Goal: Book appointment/travel/reservation

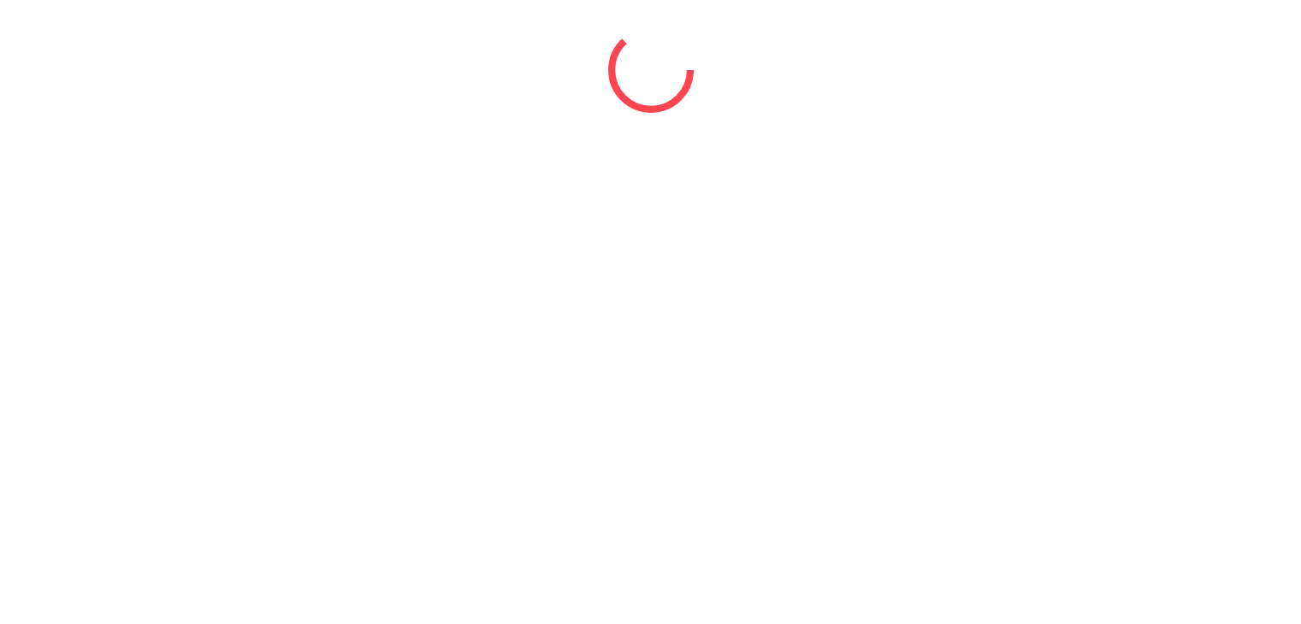
select select "*"
select select "****"
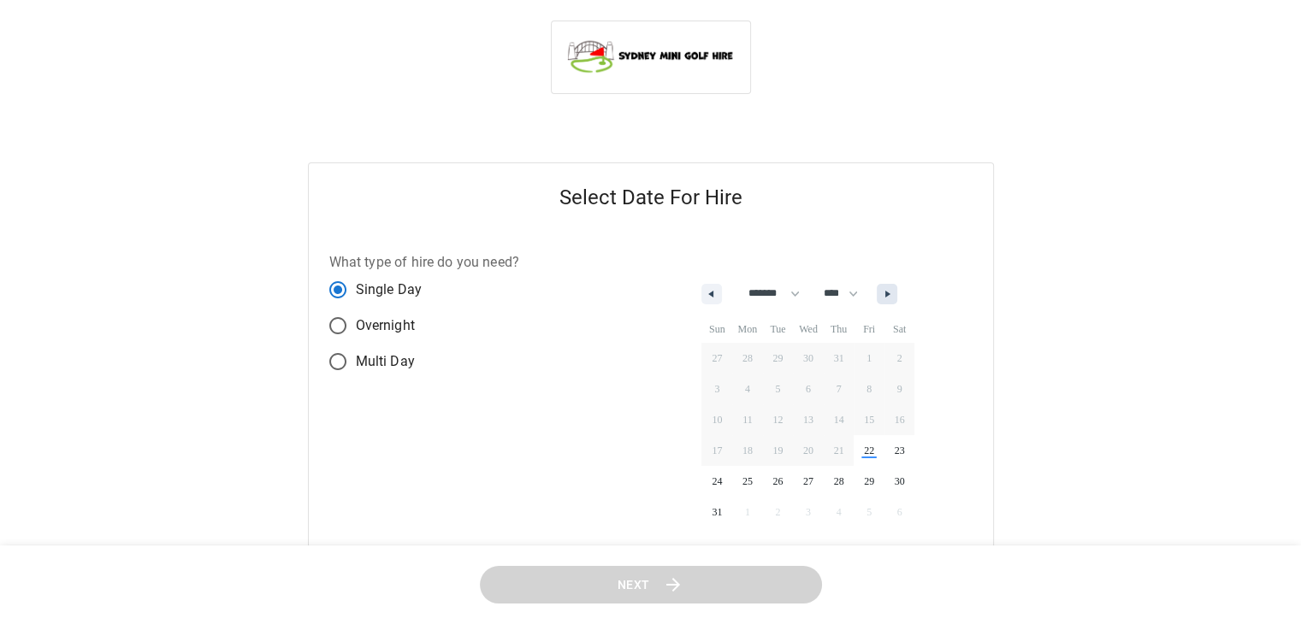
click at [894, 295] on icon "button" at bounding box center [889, 294] width 9 height 7
click at [894, 297] on icon "button" at bounding box center [889, 294] width 9 height 7
select select "*"
click at [870, 359] on span "3" at bounding box center [869, 358] width 31 height 22
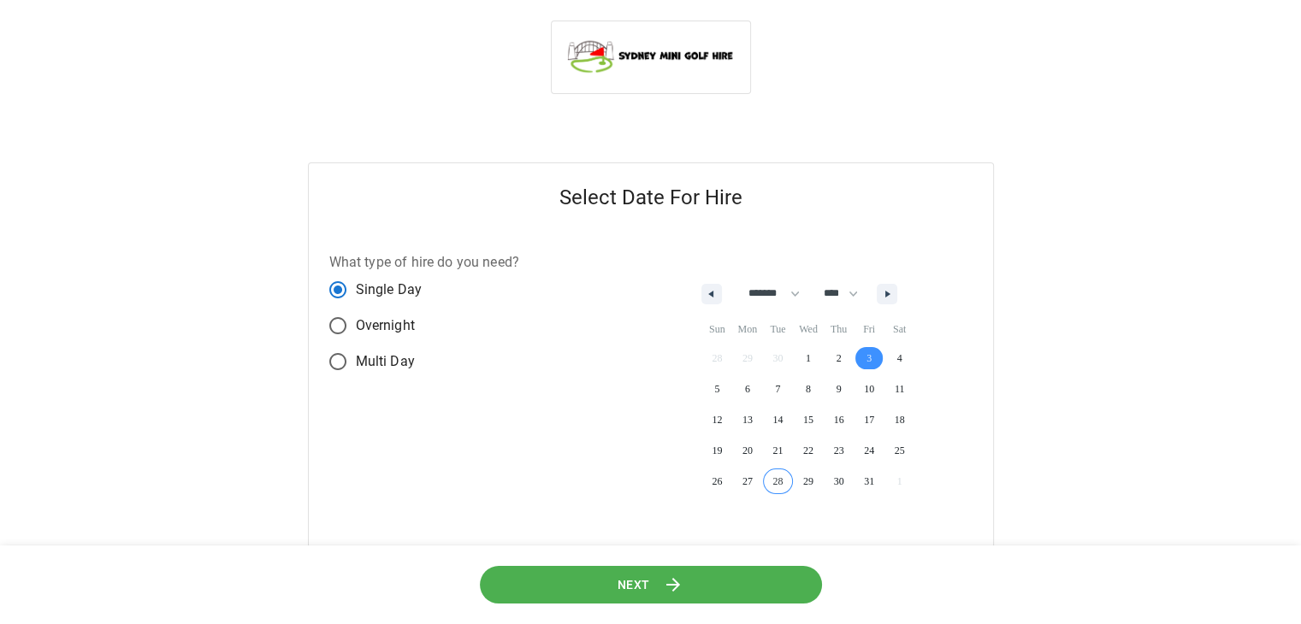
click at [696, 588] on button "Next" at bounding box center [650, 584] width 343 height 38
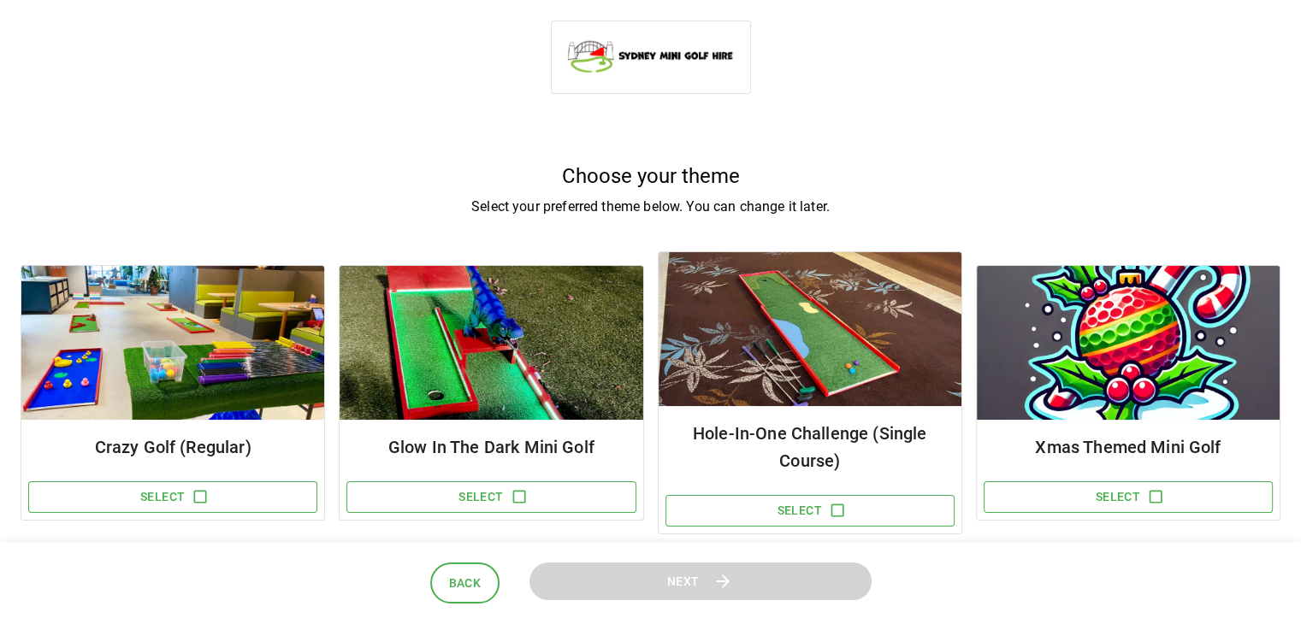
scroll to position [171, 0]
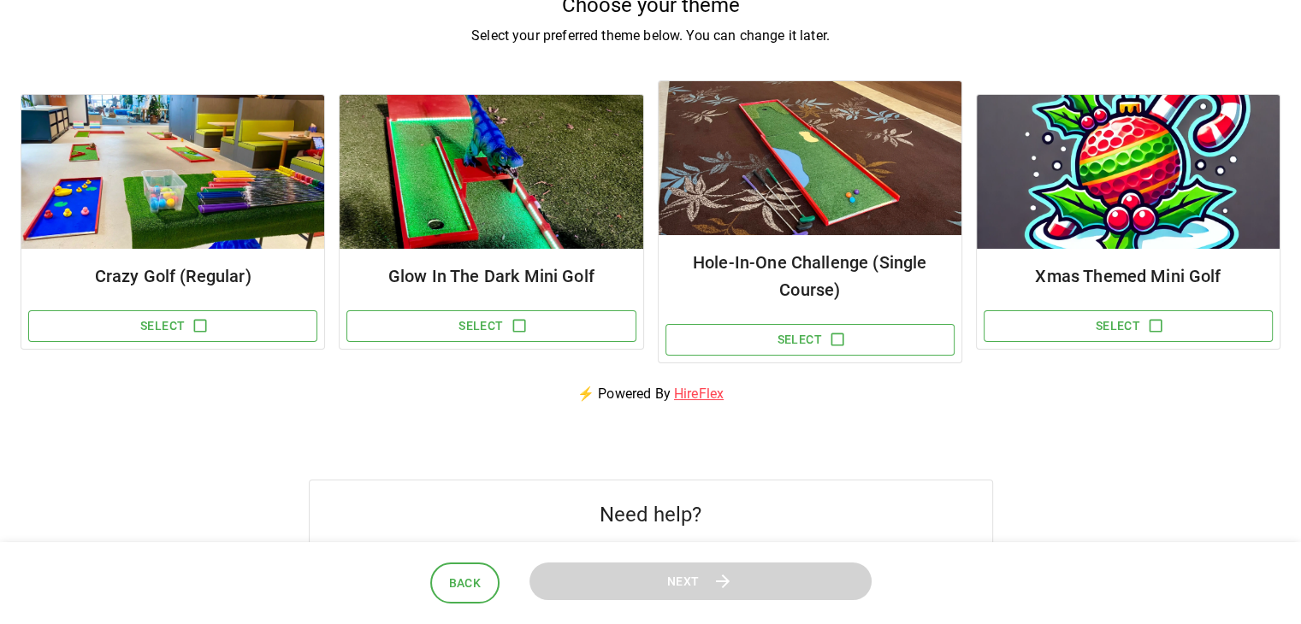
click at [220, 323] on button "Select" at bounding box center [172, 326] width 289 height 32
click at [205, 323] on icon "button" at bounding box center [200, 326] width 13 height 13
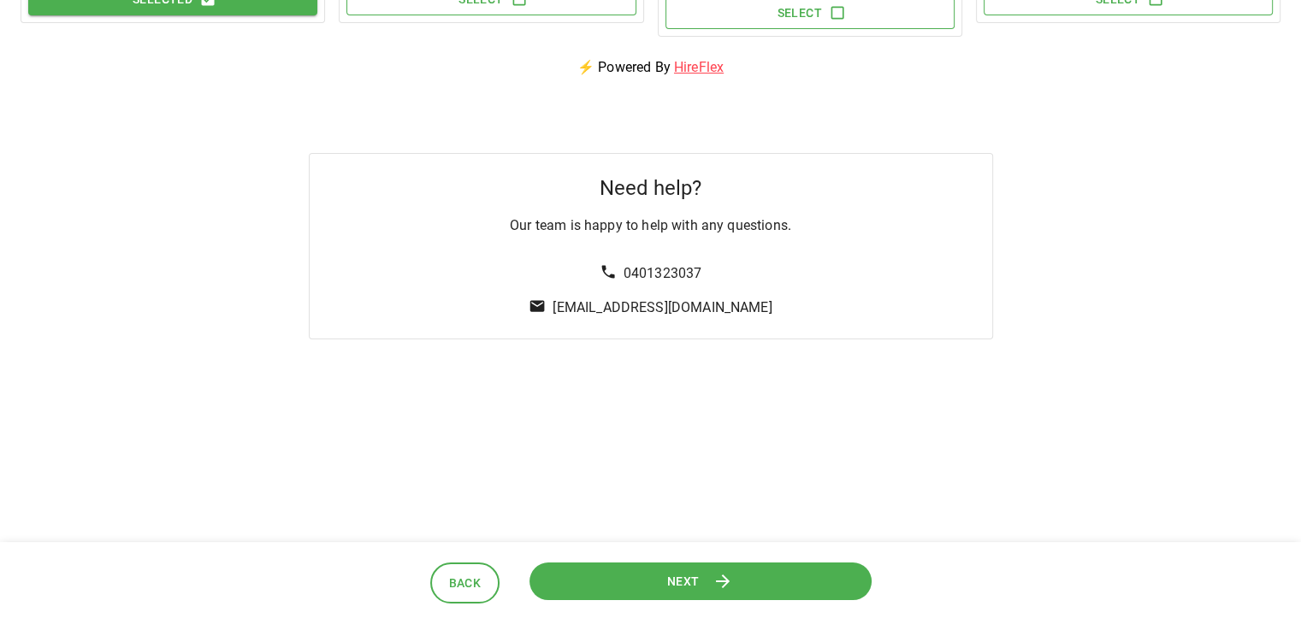
scroll to position [505, 0]
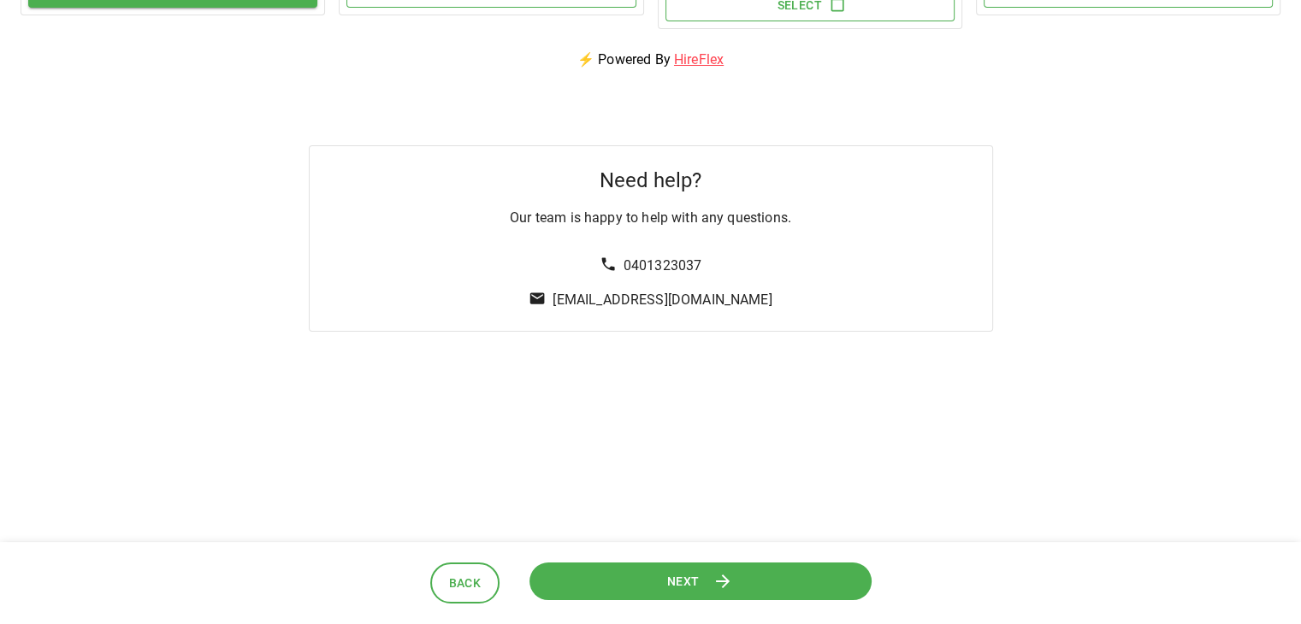
click at [624, 574] on button "Next" at bounding box center [700, 581] width 359 height 40
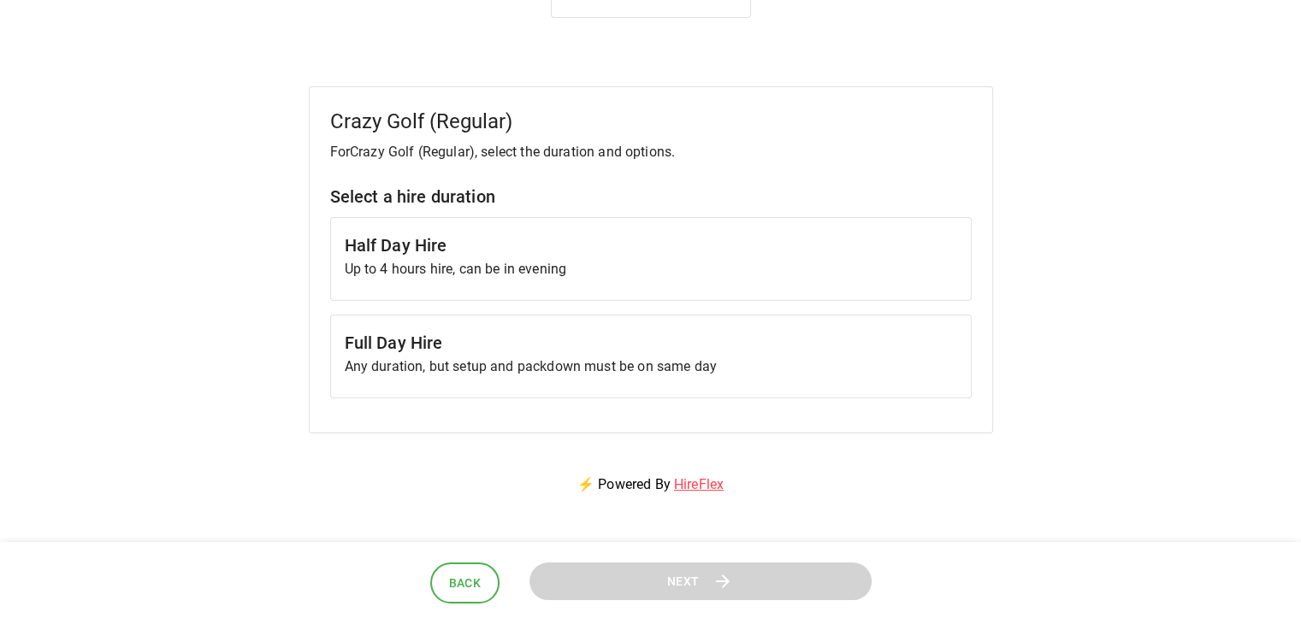
scroll to position [171, 0]
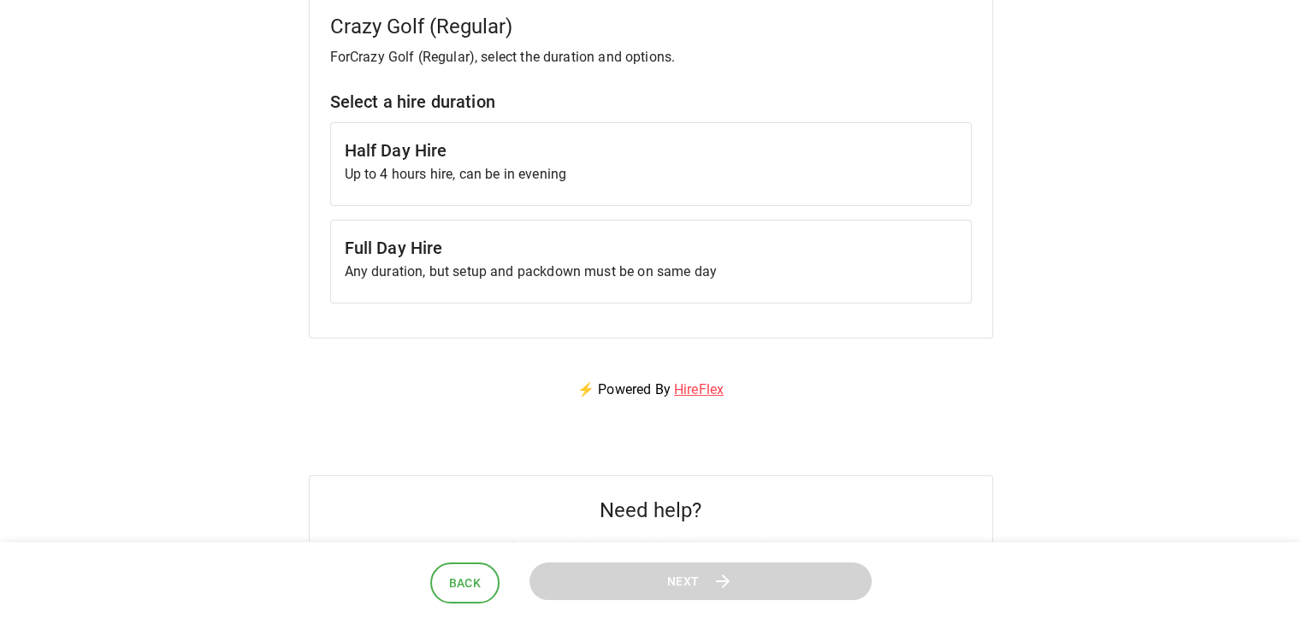
click at [570, 129] on div "Half Day Hire Up to 4 hours hire, can be in evening" at bounding box center [650, 164] width 641 height 84
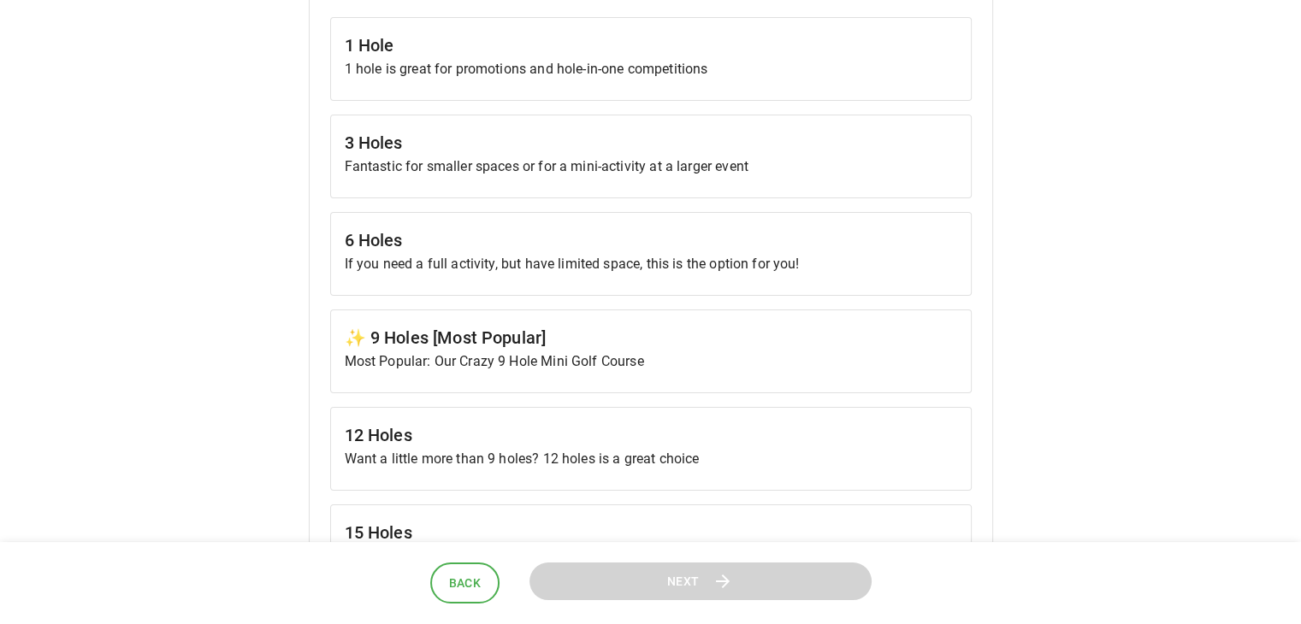
scroll to position [599, 0]
